Goal: Transaction & Acquisition: Purchase product/service

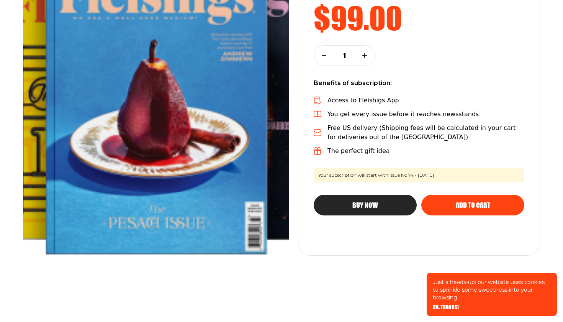
scroll to position [169, 0]
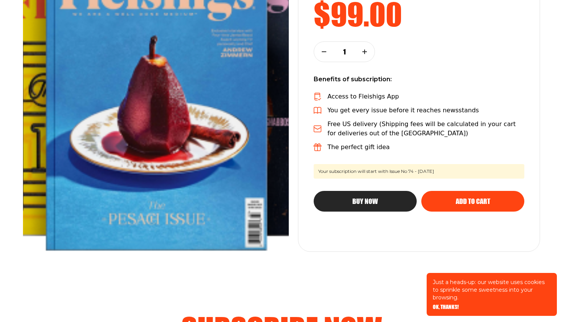
click at [451, 200] on div "Add to cart" at bounding box center [473, 201] width 72 height 7
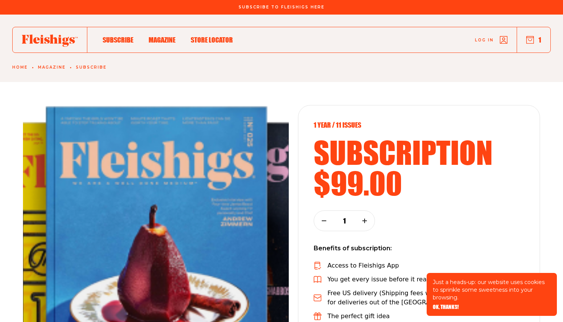
scroll to position [0, 0]
click at [527, 38] on use "button" at bounding box center [530, 39] width 7 height 7
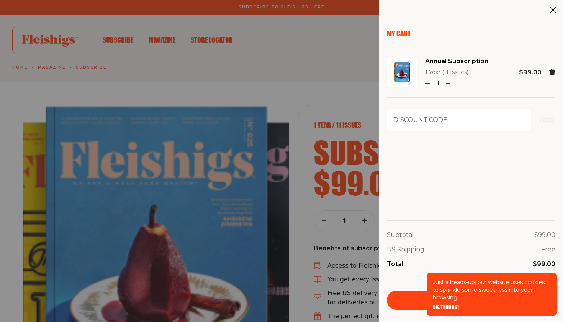
click at [447, 187] on div "My Cart Annual Subscription 1 Year (11 Issues) 1 $99.00 Discount code Apply Sub…" at bounding box center [471, 169] width 169 height 280
click at [469, 183] on div "My Cart Annual Subscription 1 Year (11 Issues) 1 $99.00 Discount code Apply Sub…" at bounding box center [471, 169] width 169 height 280
click at [452, 124] on input "Discount code" at bounding box center [459, 120] width 144 height 22
click at [419, 117] on input "Discount code" at bounding box center [459, 120] width 144 height 22
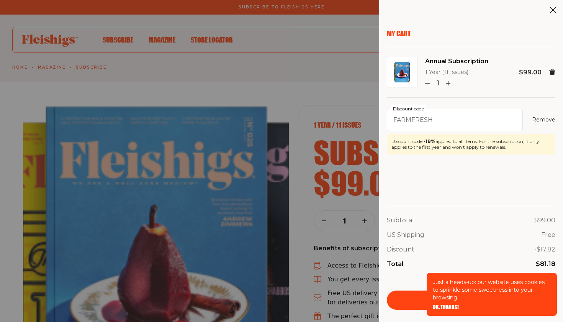
click at [495, 248] on div "Discount - $17.82" at bounding box center [471, 249] width 169 height 10
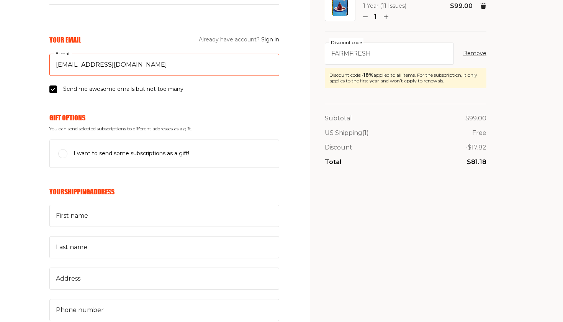
scroll to position [67, 0]
type input "[EMAIL_ADDRESS][DOMAIN_NAME]"
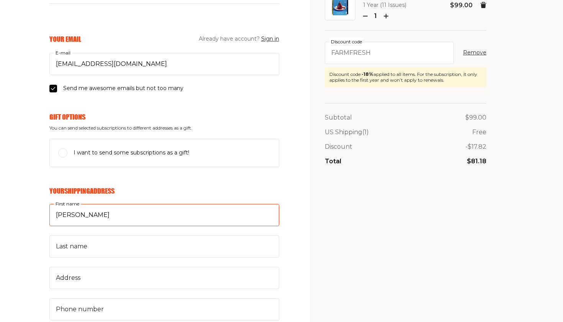
type input "[PERSON_NAME]"
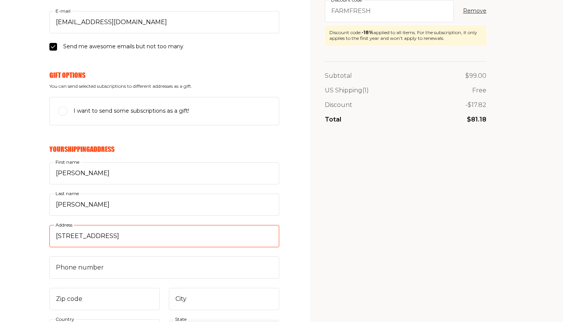
scroll to position [180, 0]
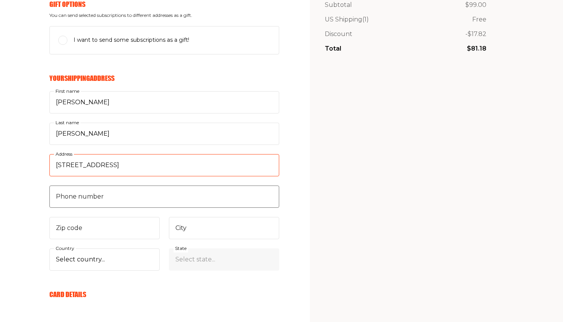
type input "[STREET_ADDRESS]"
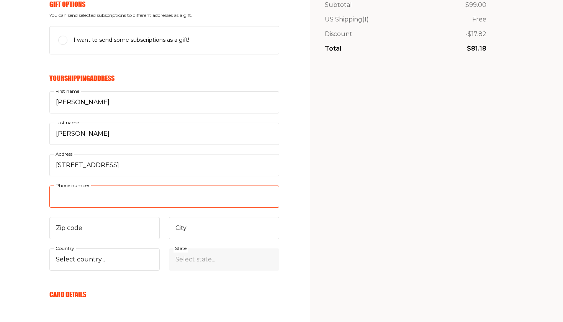
click at [72, 197] on input "Phone number" at bounding box center [164, 196] width 230 height 22
type input "6043155131"
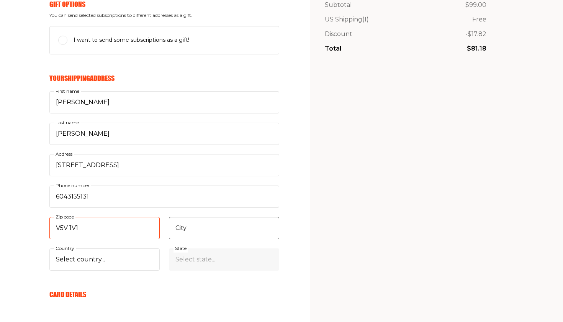
type input "V5V 1V1"
type input "Vancouver"
select select "CA"
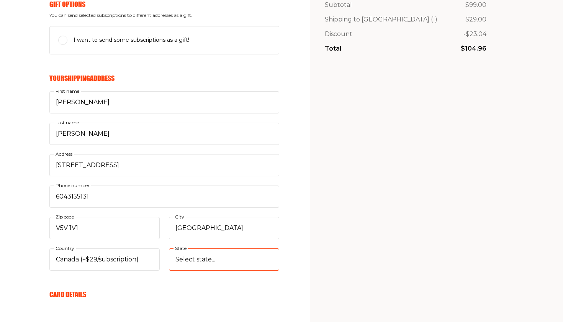
select select "British Columbia"
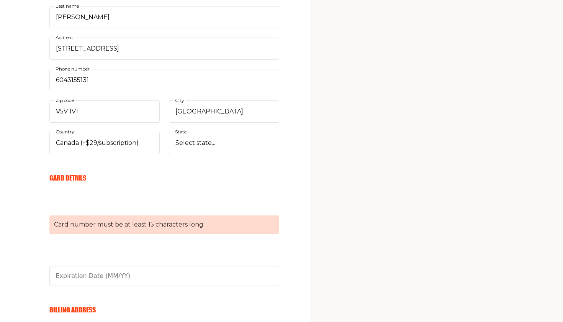
scroll to position [297, 0]
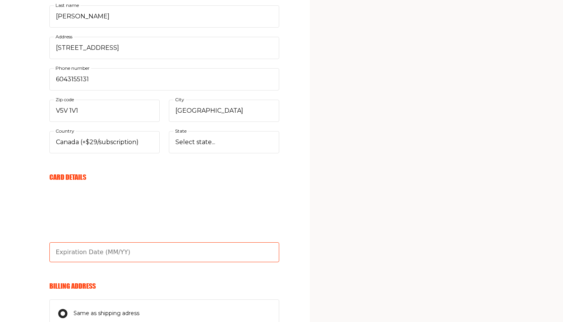
click at [69, 248] on input "text" at bounding box center [164, 252] width 230 height 20
type input "10/26"
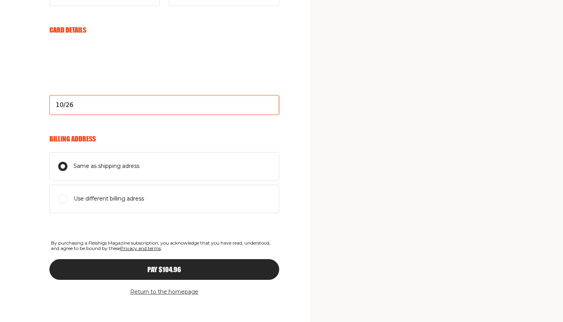
scroll to position [444, 0]
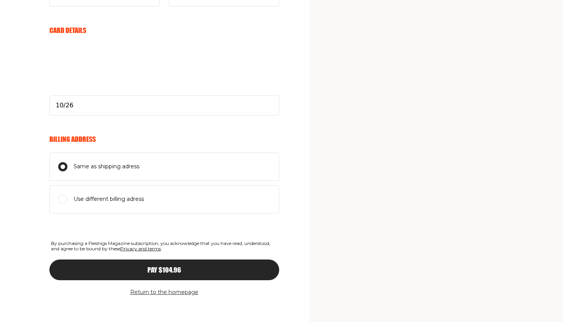
click at [124, 266] on div "Pay $104.96" at bounding box center [164, 269] width 199 height 7
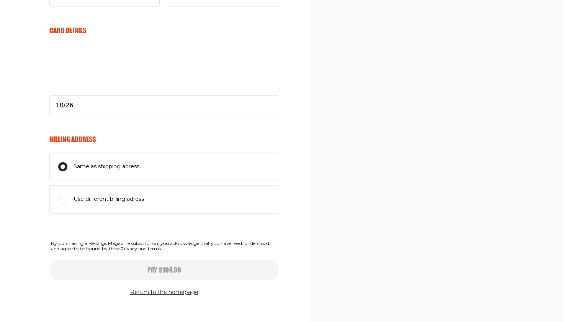
select select
type input "10/26"
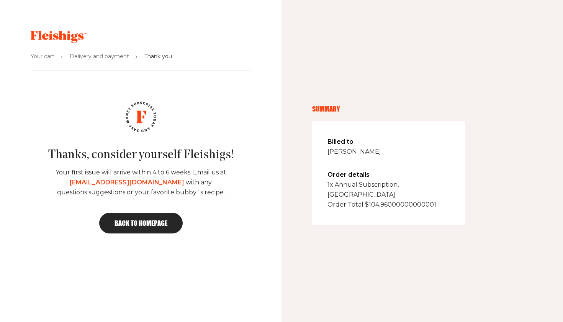
click at [145, 222] on span "Back to homepage" at bounding box center [141, 222] width 53 height 7
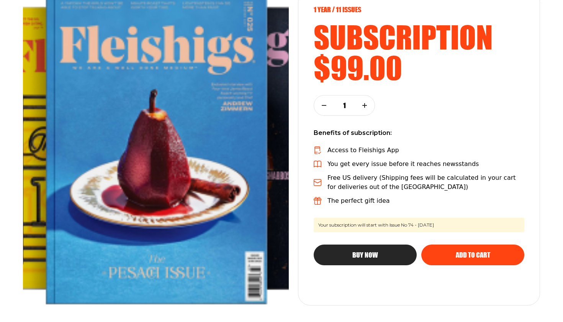
scroll to position [119, 0]
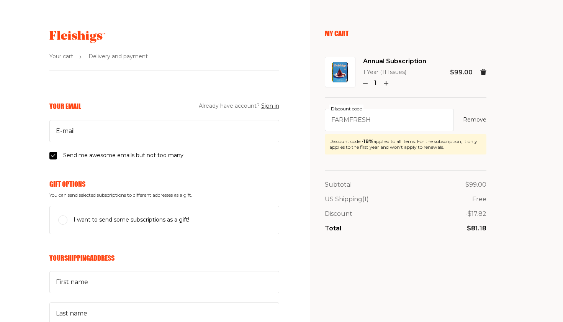
click at [54, 156] on input "Send me awesome emails but not too many" at bounding box center [53, 156] width 8 height 8
checkbox input "false"
click at [84, 127] on input "E-mail" at bounding box center [164, 131] width 230 height 22
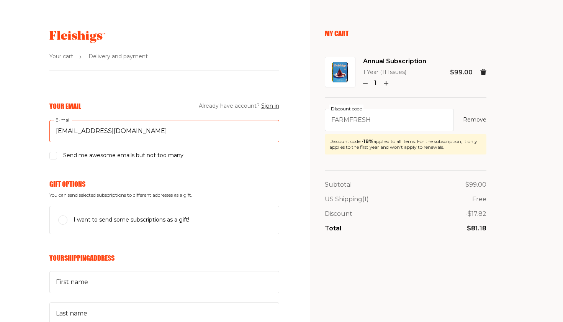
type input "Loribraha@gmail.com"
click at [64, 218] on input "I want to send some subscriptions as a gift!" at bounding box center [62, 219] width 9 height 9
checkbox input "true"
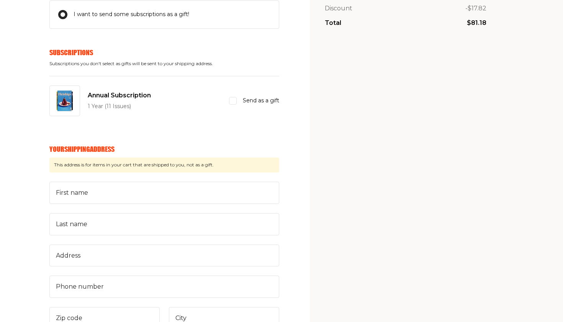
scroll to position [213, 0]
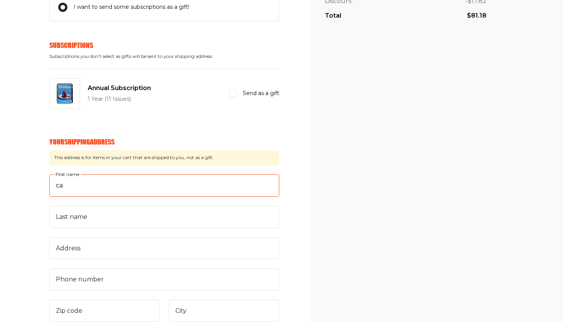
type input "c"
type input "Carol"
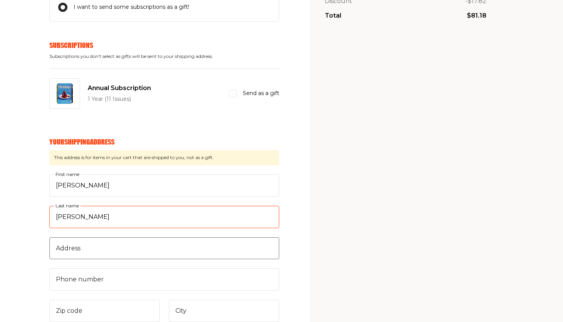
type input "Braha"
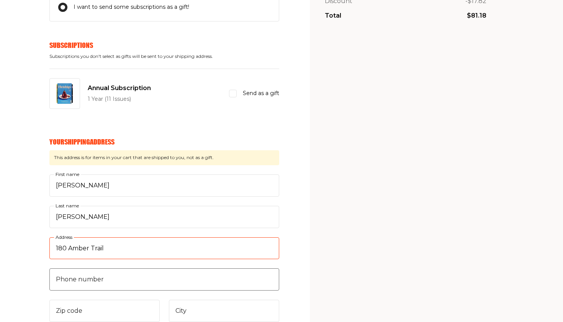
type input "180 Amber Trail"
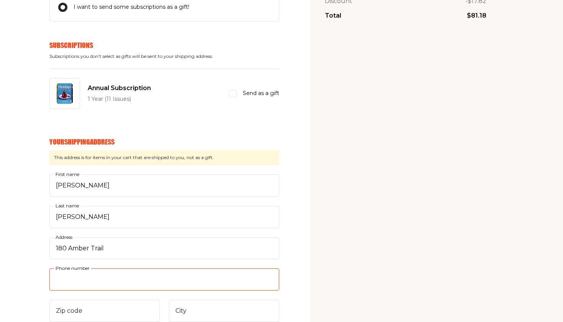
click at [135, 283] on input "Phone number" at bounding box center [164, 279] width 230 height 22
type input "6"
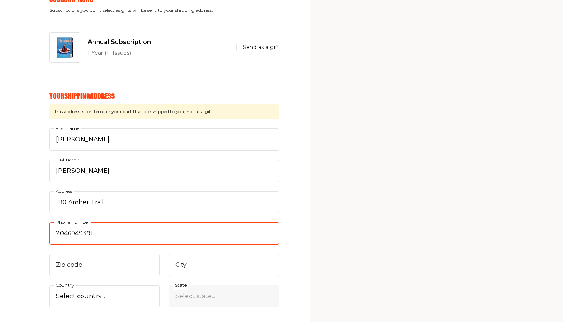
type input "2046949390"
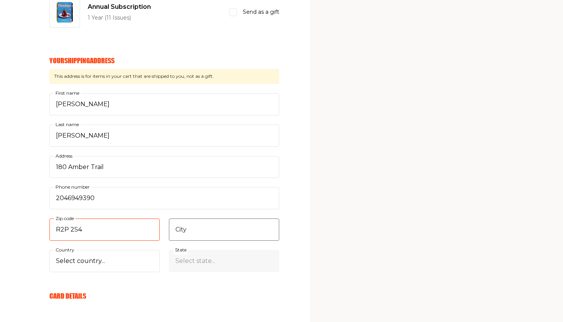
type input "R2P 2S4"
type input "Winnipeg"
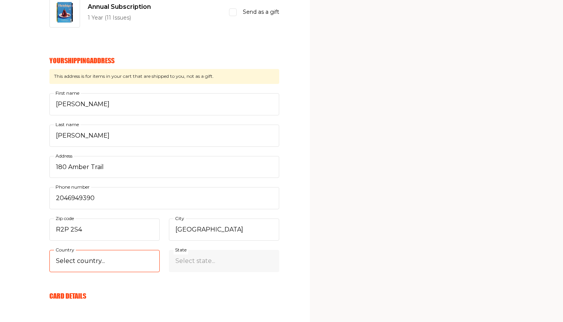
select select "CA"
select select "Manitoba"
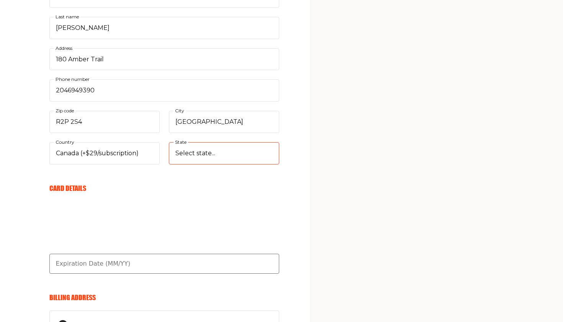
scroll to position [402, 0]
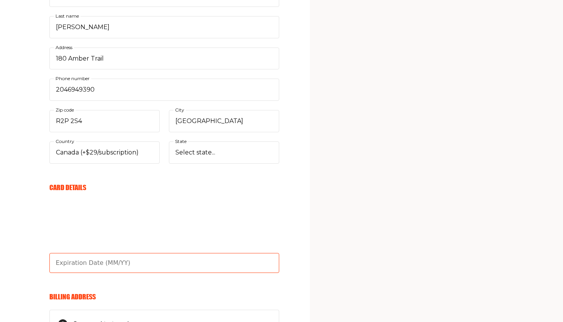
click at [77, 263] on input "text" at bounding box center [164, 263] width 230 height 20
type input "10/26"
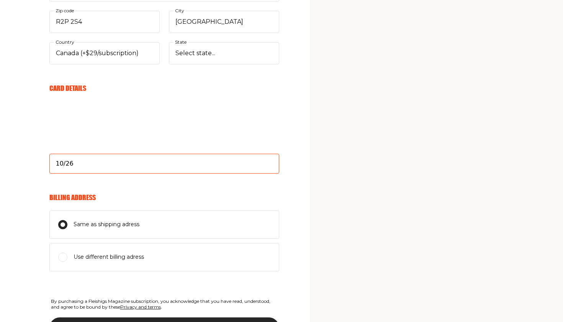
scroll to position [509, 0]
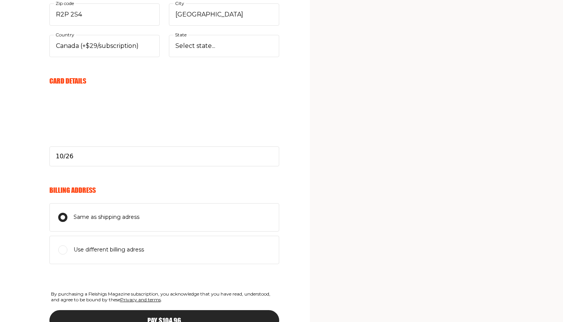
click at [64, 245] on input "Use different billing adress" at bounding box center [62, 249] width 9 height 9
radio input "true"
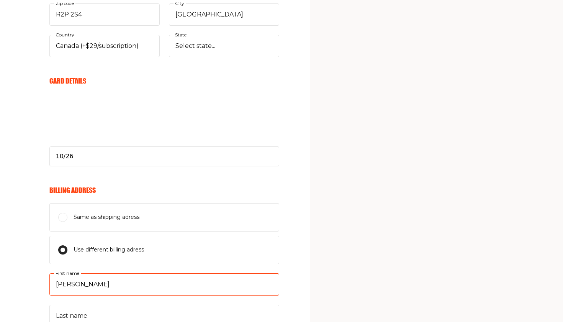
type input "Lori"
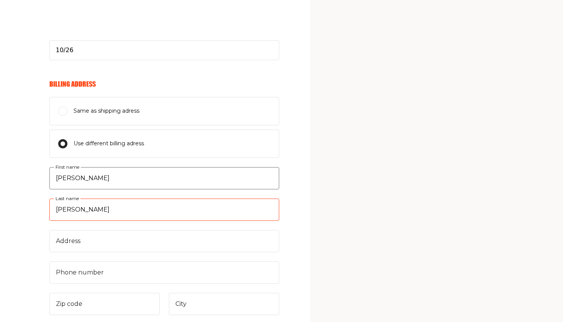
scroll to position [636, 0]
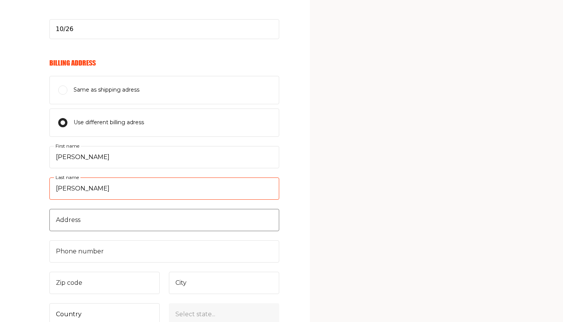
type input "Braha"
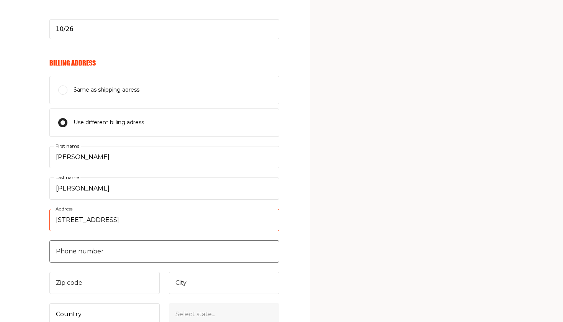
type input "470 East 22nd Ave"
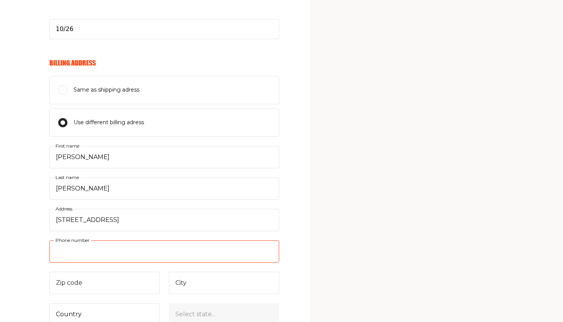
click at [82, 248] on input "Phone number" at bounding box center [164, 251] width 230 height 22
type input "6043155131"
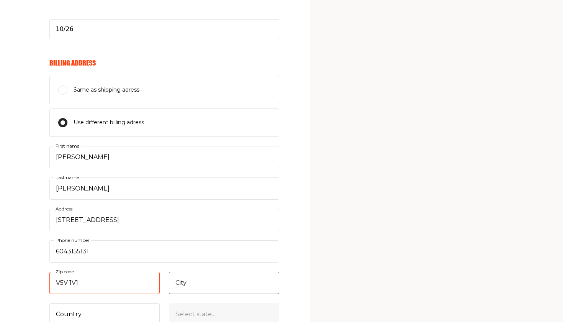
type input "V5V 1V1"
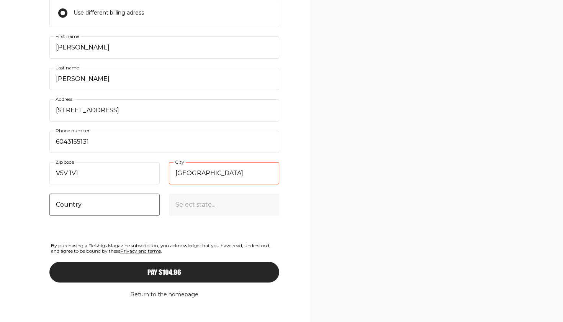
scroll to position [745, 0]
type input "Vancouver"
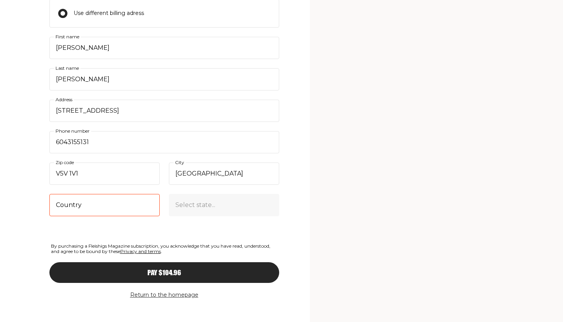
select select "CA"
select select "British Columbia"
click at [179, 265] on span "Pay $104.96" at bounding box center [164, 265] width 34 height 7
